Goal: Information Seeking & Learning: Check status

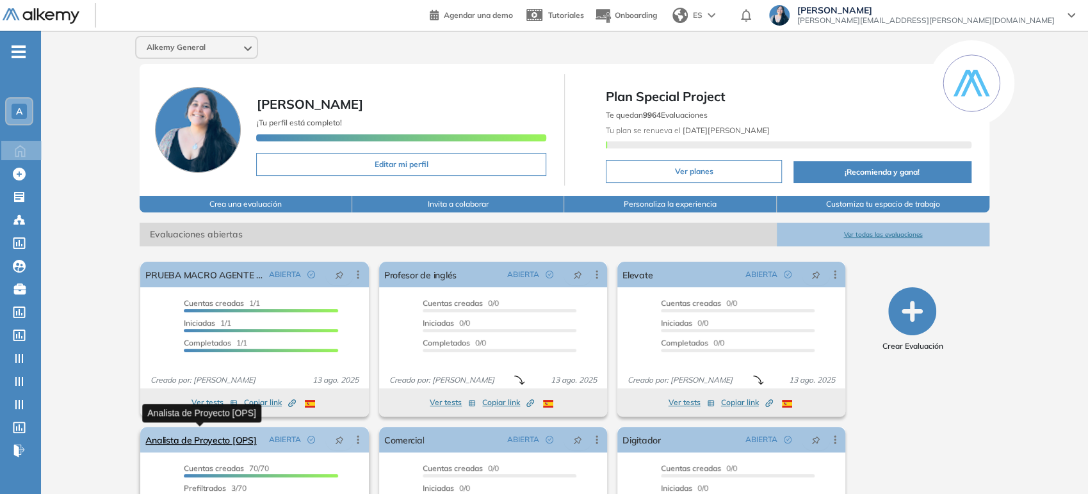
click at [231, 444] on link "Analista de Proyecto [OPS]" at bounding box center [200, 440] width 111 height 26
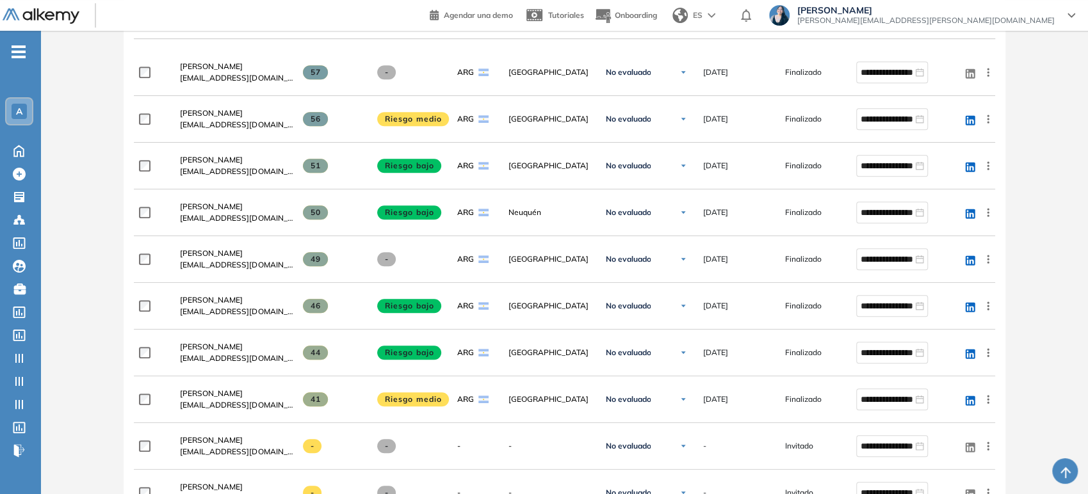
scroll to position [378, 0]
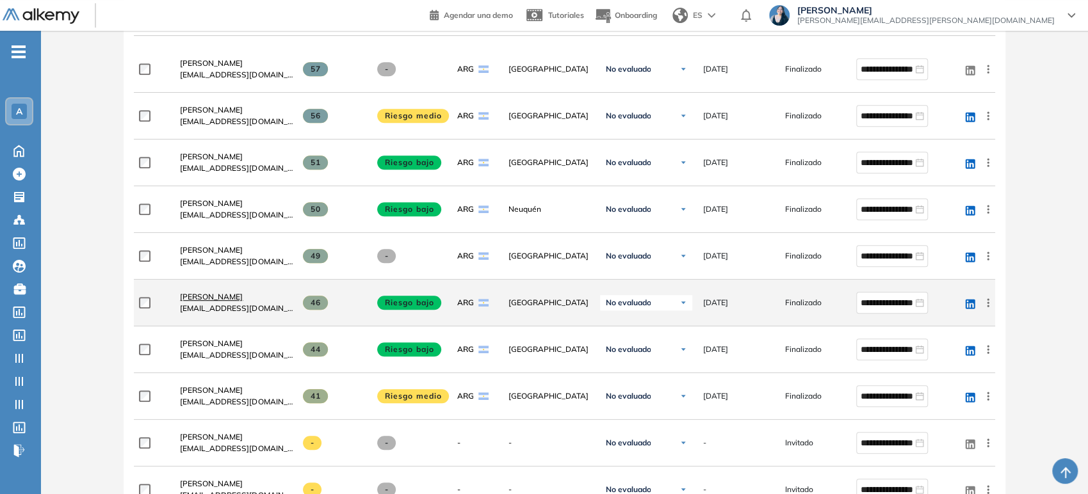
click at [244, 300] on link "[PERSON_NAME]" at bounding box center [236, 297] width 113 height 12
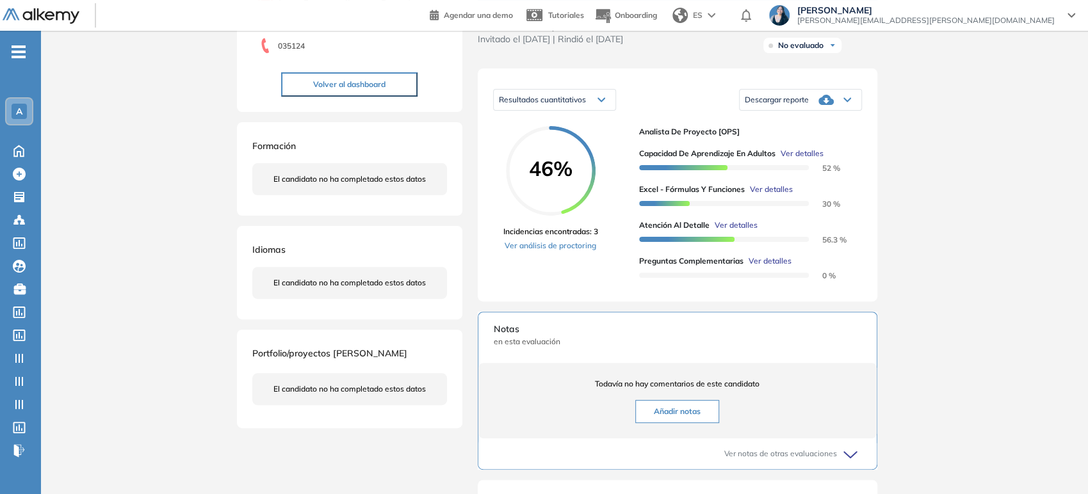
scroll to position [161, 0]
click at [583, 251] on link "Ver análisis de proctoring" at bounding box center [550, 246] width 95 height 12
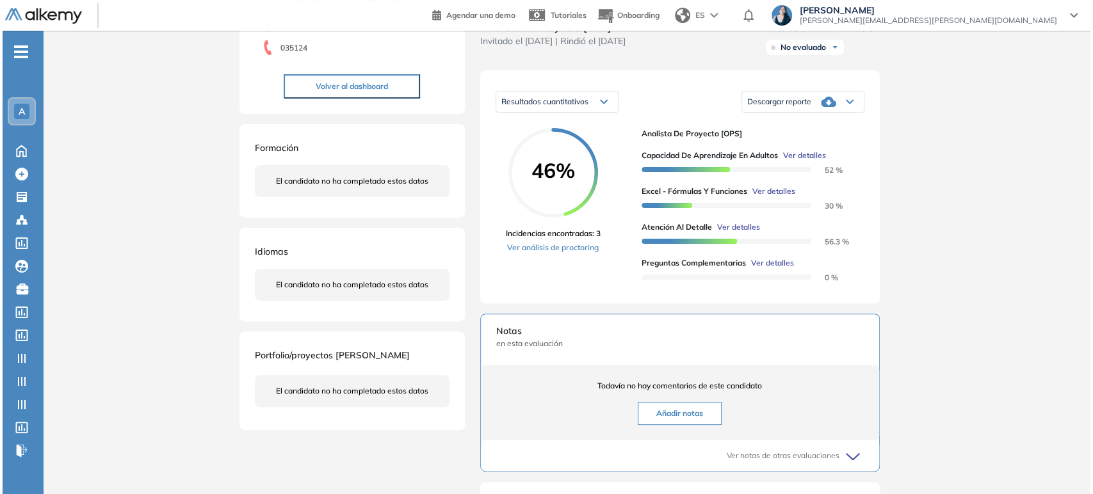
scroll to position [191, 0]
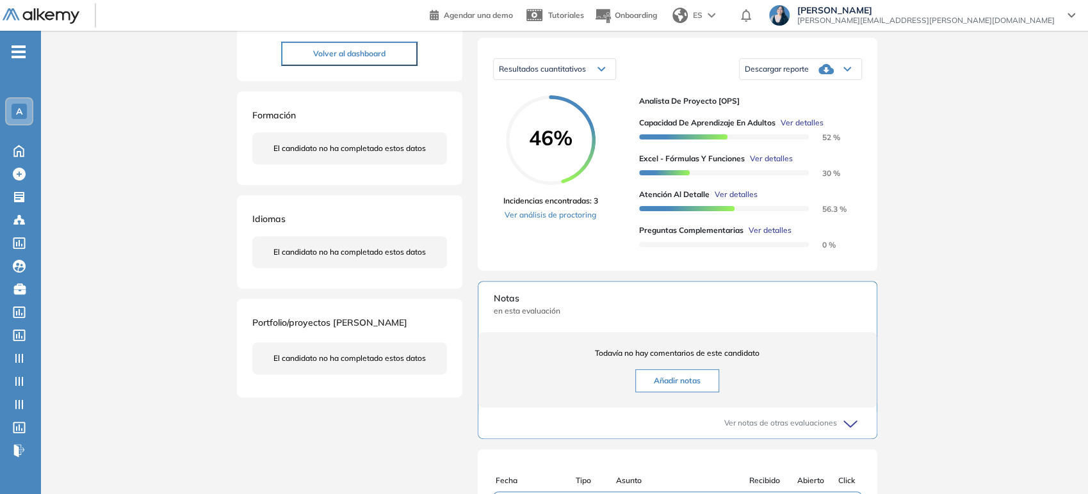
click at [803, 129] on span "Ver detalles" at bounding box center [802, 123] width 43 height 12
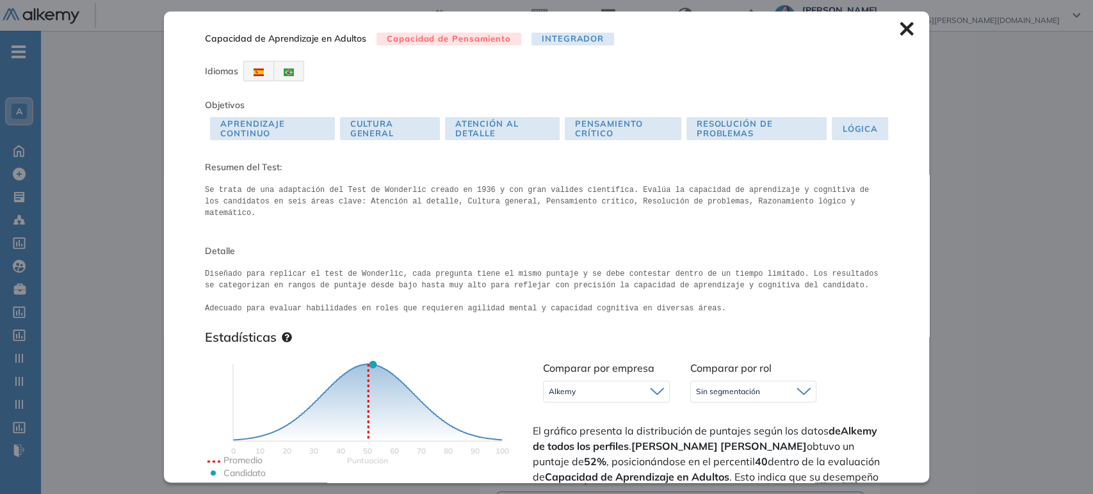
click at [900, 29] on icon at bounding box center [906, 28] width 13 height 13
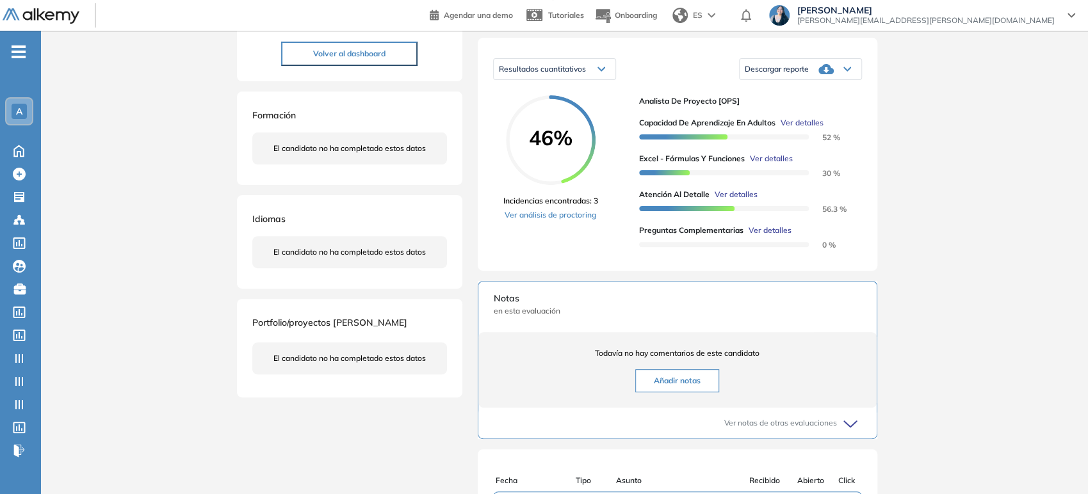
click at [744, 200] on span "Ver detalles" at bounding box center [736, 195] width 43 height 12
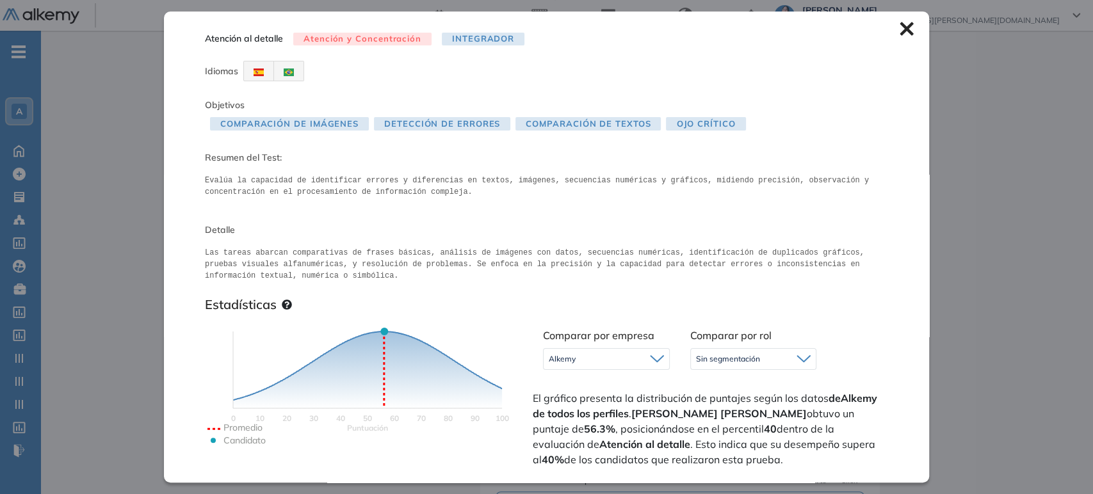
click at [900, 29] on icon at bounding box center [907, 29] width 14 height 14
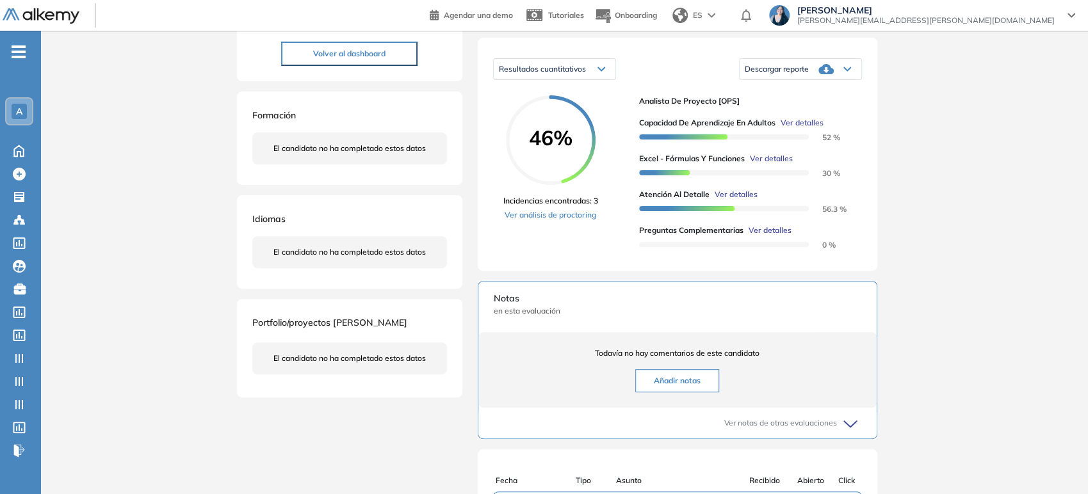
click at [774, 165] on span "Ver detalles" at bounding box center [771, 159] width 43 height 12
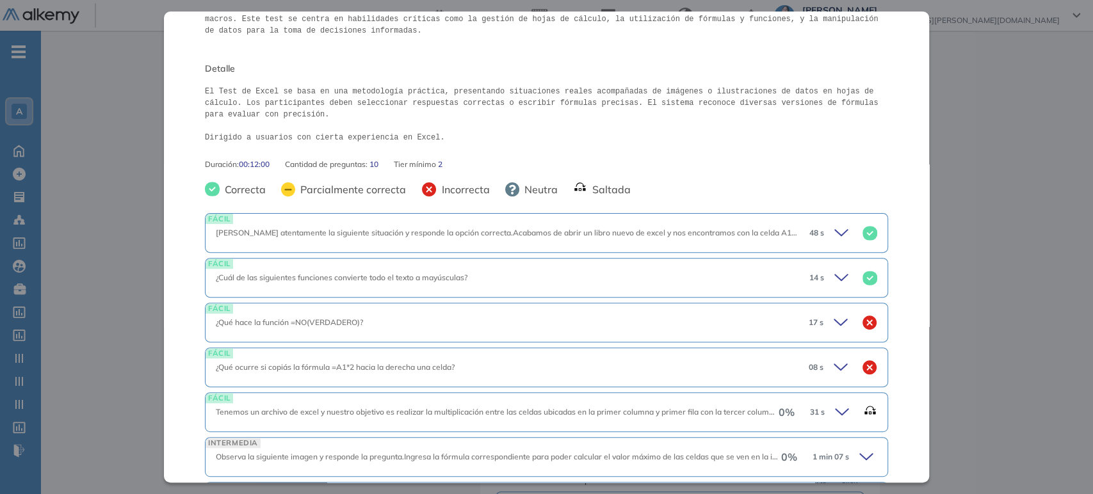
scroll to position [82, 0]
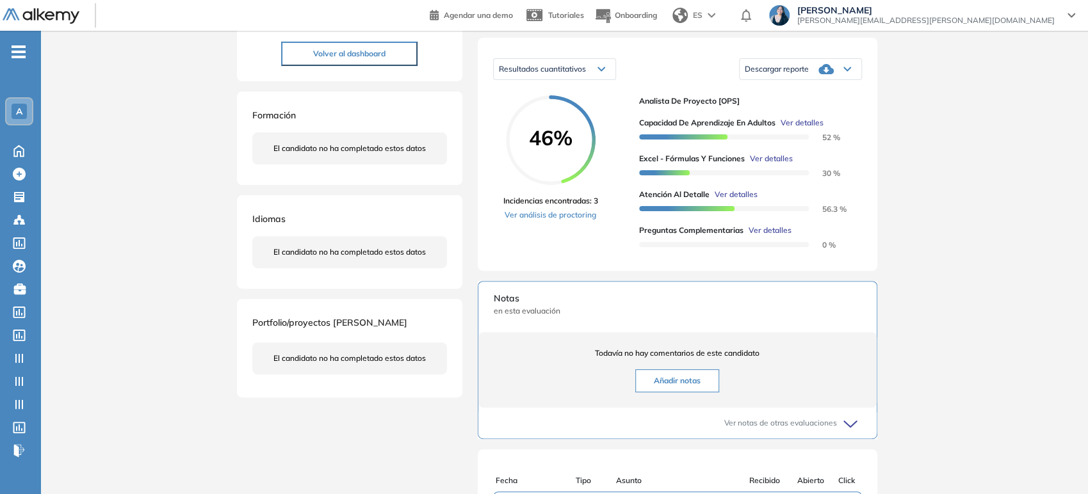
click at [954, 195] on div "Inicio Alkymetrics Evaluaciones Dashboard Candidato Excel - Fórmulas y Funcione…" at bounding box center [564, 255] width 1047 height 833
click at [801, 129] on span "Ver detalles" at bounding box center [802, 123] width 43 height 12
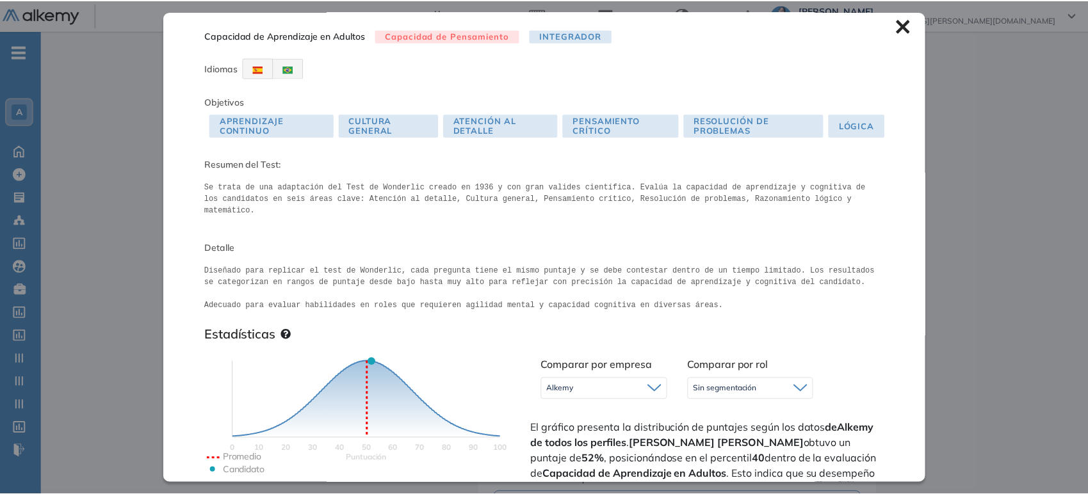
scroll to position [0, 0]
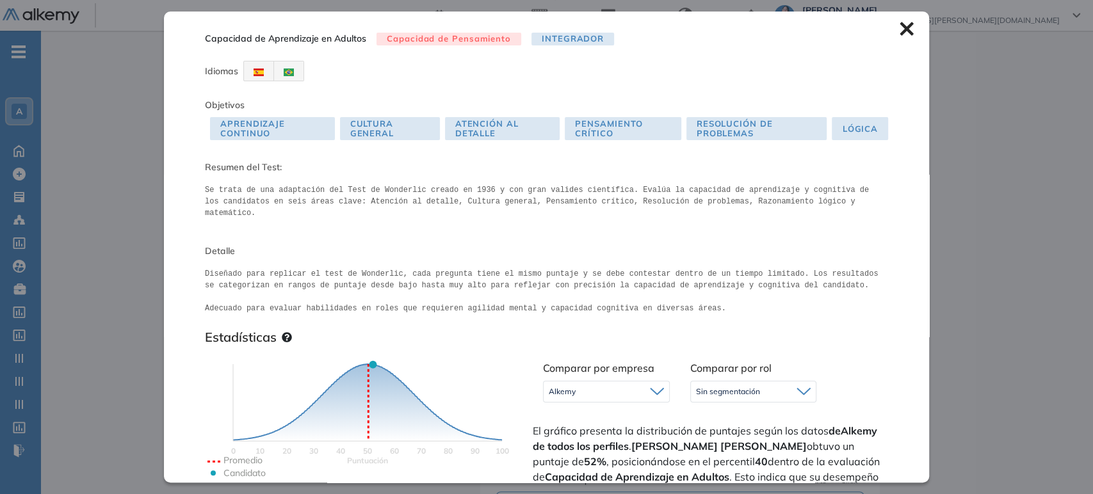
click at [900, 34] on icon at bounding box center [907, 29] width 14 height 14
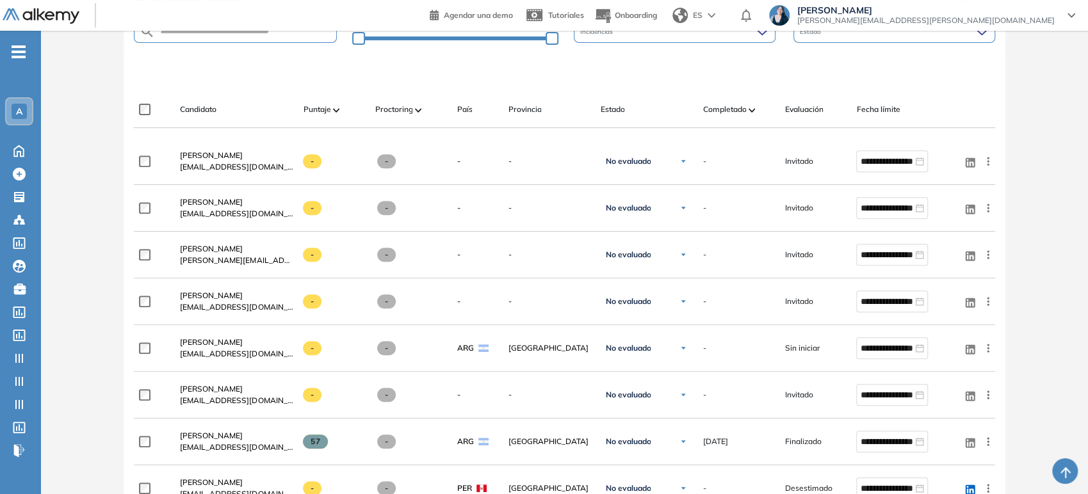
scroll to position [277, 0]
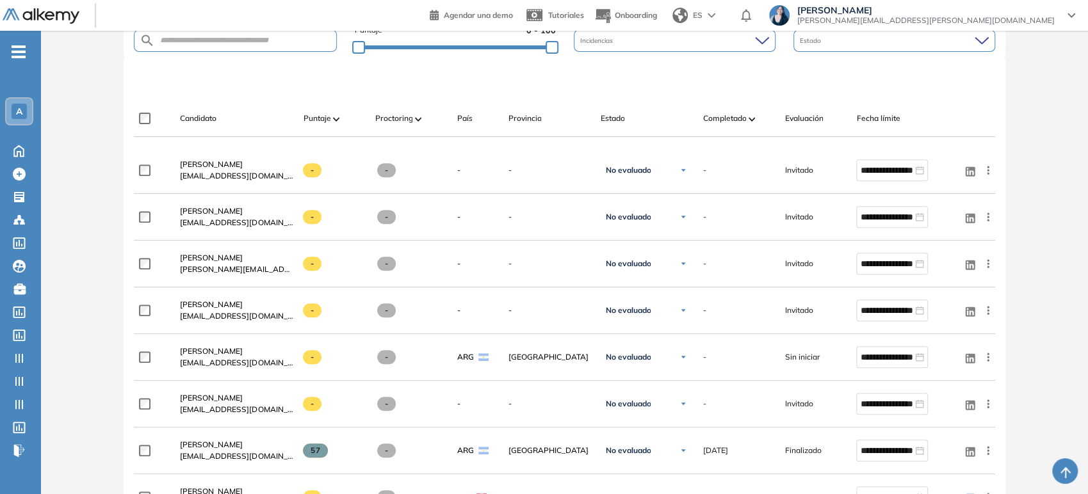
click at [334, 118] on img at bounding box center [336, 119] width 6 height 4
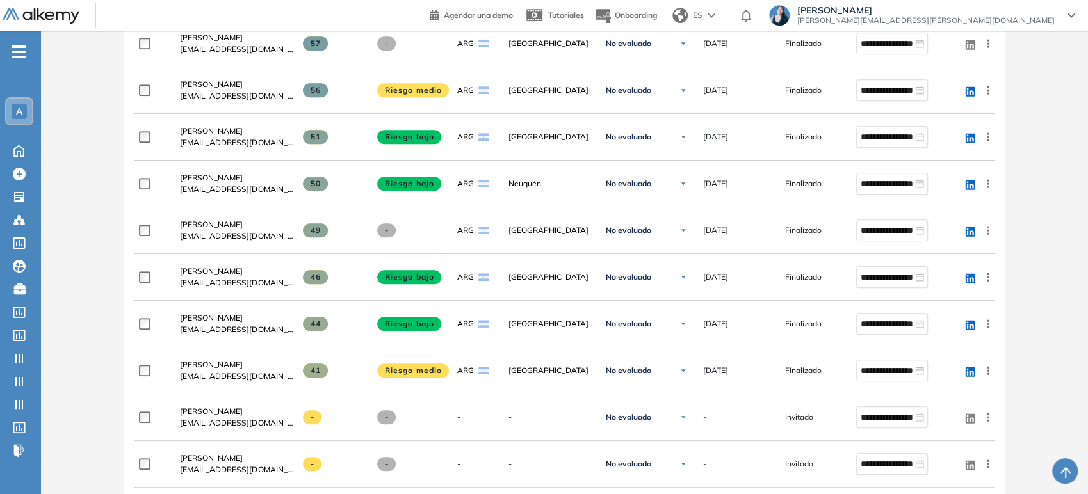
scroll to position [0, 0]
